Goal: Find specific page/section: Find specific page/section

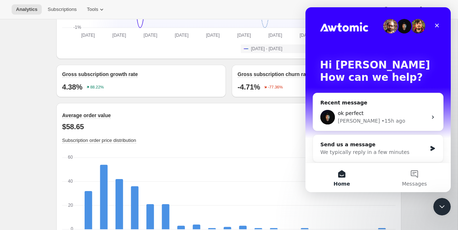
scroll to position [655, 0]
click at [390, 120] on div "Adrian • 15h ago" at bounding box center [382, 121] width 89 height 8
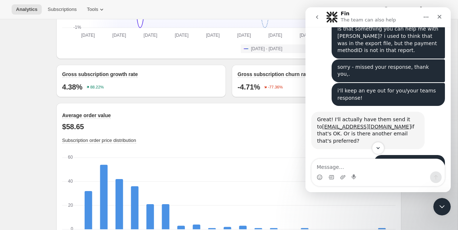
scroll to position [318, 0]
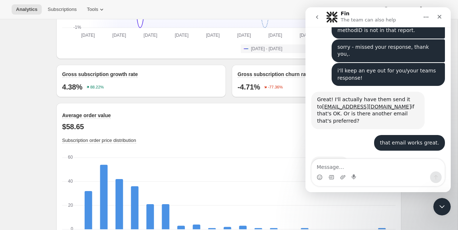
click at [400, 168] on textarea "Message…" at bounding box center [378, 165] width 133 height 12
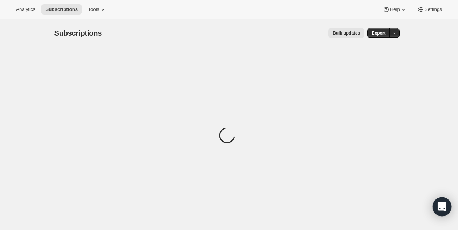
click at [439, 208] on icon "Open Intercom Messenger" at bounding box center [442, 206] width 8 height 9
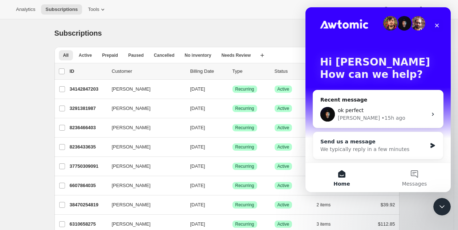
scroll to position [3, 0]
click at [385, 116] on div "Adrian • 15h ago" at bounding box center [382, 118] width 89 height 8
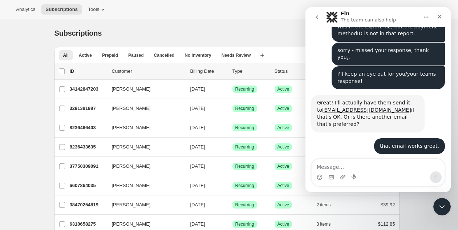
scroll to position [318, 0]
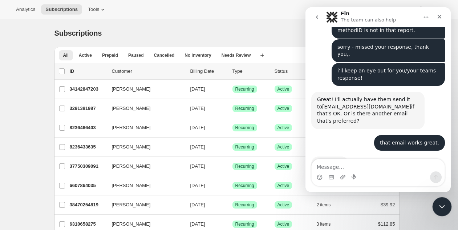
click at [441, 201] on icon "Close Intercom Messenger" at bounding box center [441, 205] width 9 height 9
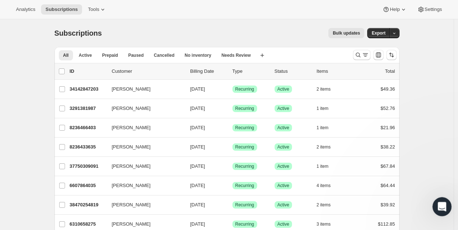
scroll to position [297, 0]
click at [209, 17] on div "Analytics Subscriptions Tools Help Settings" at bounding box center [229, 9] width 458 height 19
drag, startPoint x: 240, startPoint y: 16, endPoint x: 244, endPoint y: 9, distance: 8.4
click at [241, 14] on div "Analytics Subscriptions Tools Help Settings" at bounding box center [229, 9] width 458 height 19
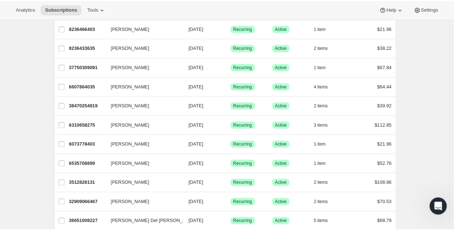
scroll to position [0, 0]
